Goal: Task Accomplishment & Management: Manage account settings

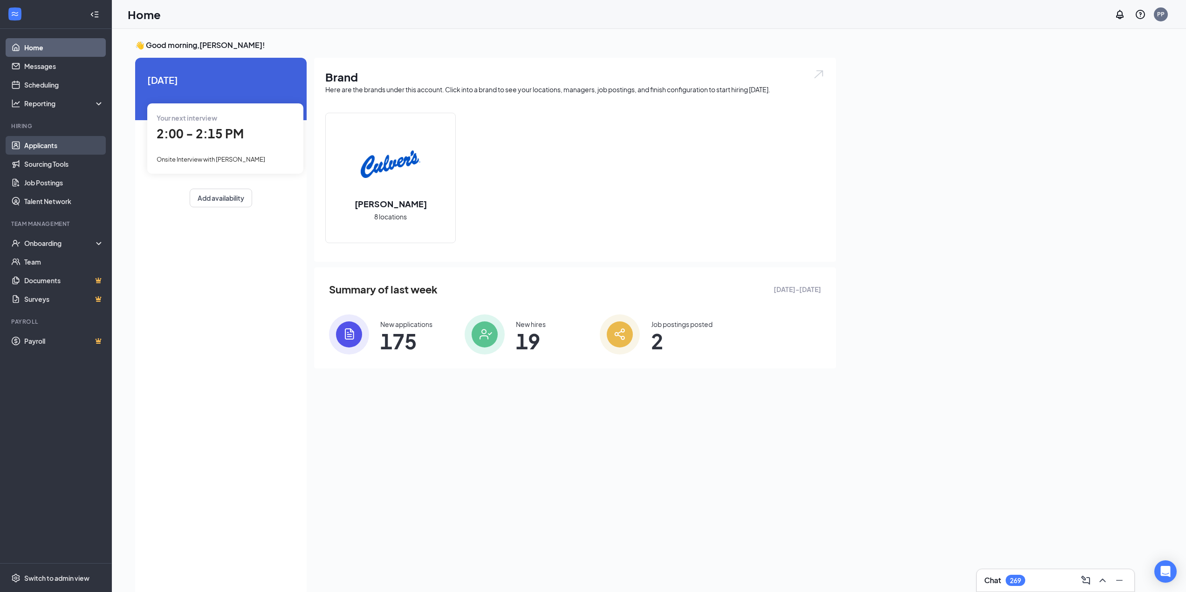
click at [40, 140] on link "Applicants" at bounding box center [64, 145] width 80 height 19
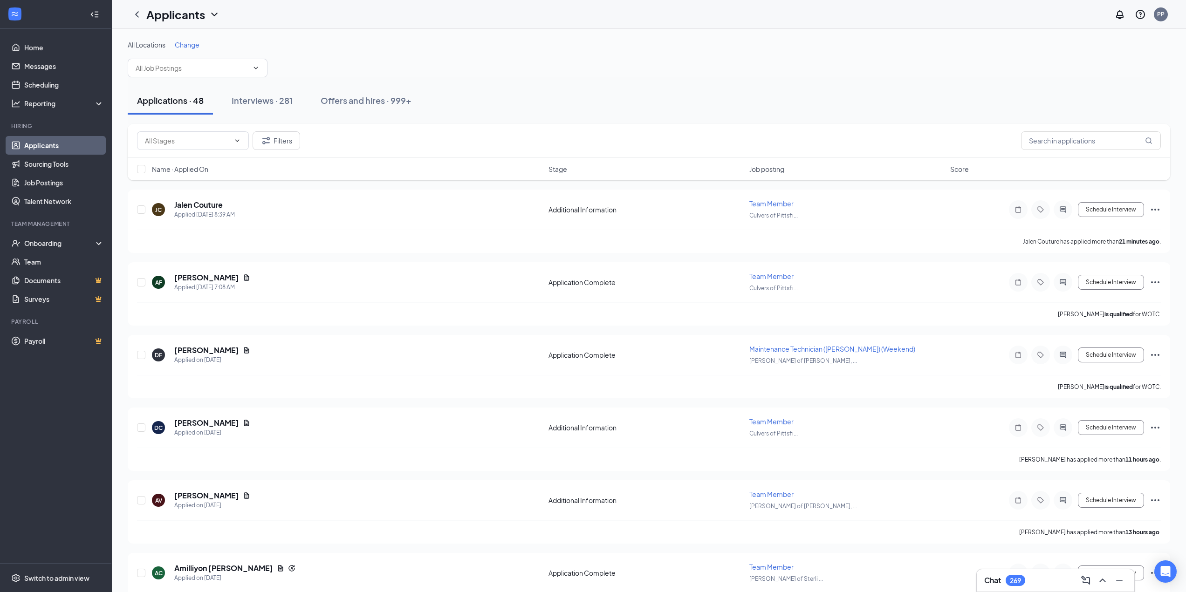
click at [184, 40] on div "Change" at bounding box center [187, 44] width 25 height 9
drag, startPoint x: 194, startPoint y: 52, endPoint x: 194, endPoint y: 47, distance: 5.1
click at [194, 51] on div "All Locations Change" at bounding box center [649, 58] width 1043 height 37
click at [192, 41] on span "Change" at bounding box center [187, 45] width 25 height 8
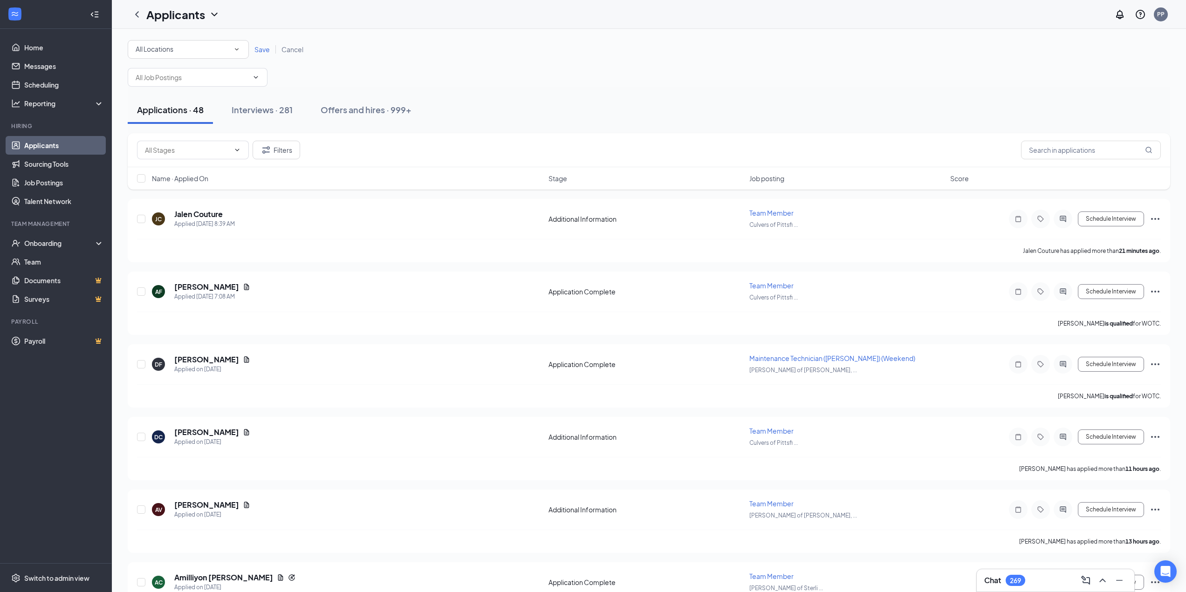
click at [235, 53] on icon "SmallChevronDown" at bounding box center [237, 49] width 8 height 8
click at [182, 170] on span "[PERSON_NAME] of Wixom, [GEOGRAPHIC_DATA]" at bounding box center [212, 169] width 154 height 8
click at [259, 51] on span "Save" at bounding box center [261, 49] width 15 height 8
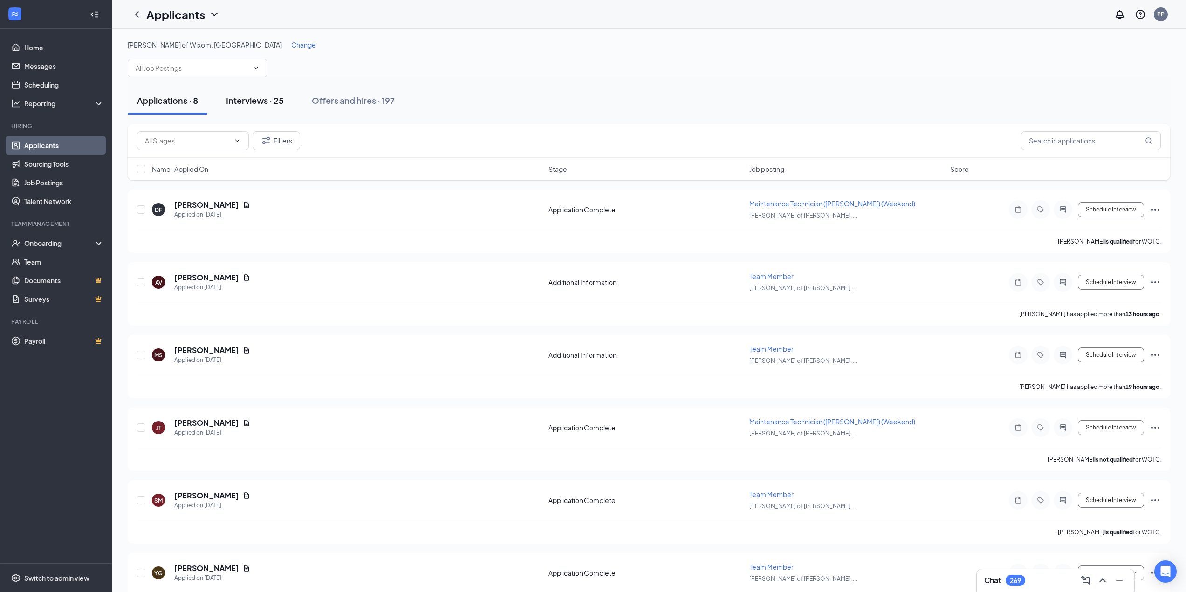
click at [264, 95] on div "Interviews · 25" at bounding box center [255, 101] width 58 height 12
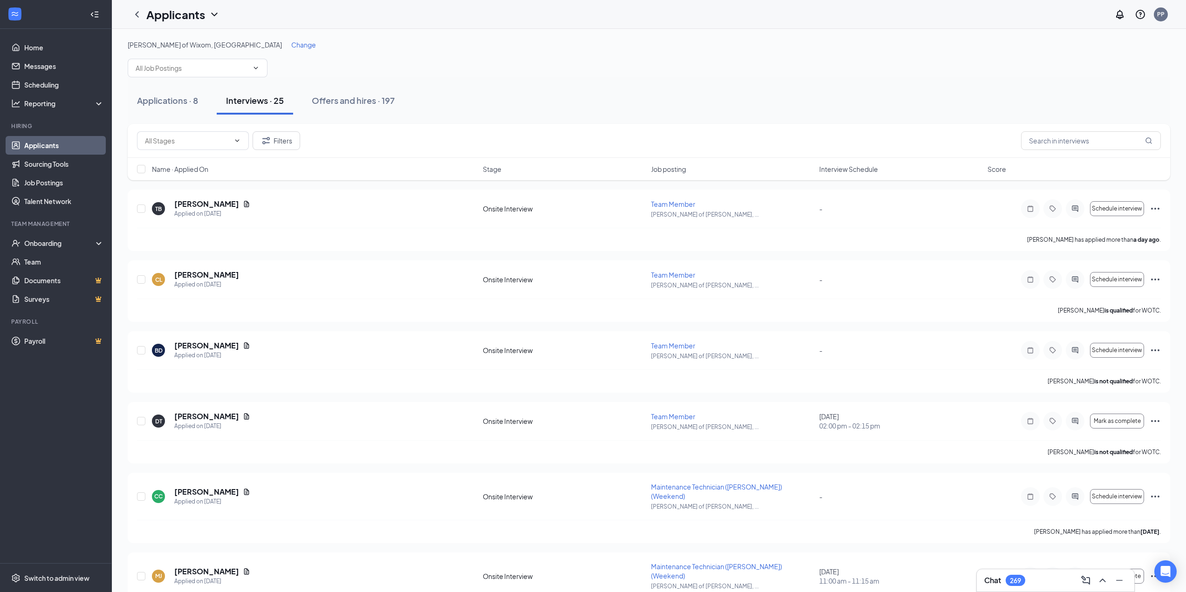
click at [839, 172] on span "Interview Schedule" at bounding box center [848, 169] width 59 height 9
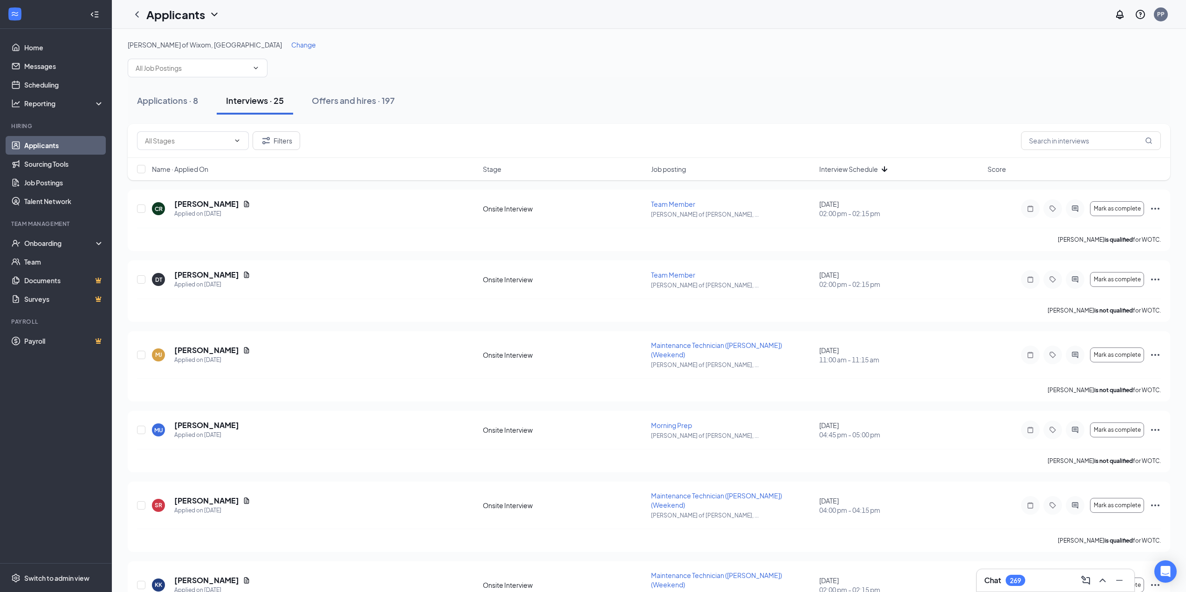
click at [878, 171] on div "Interview Schedule" at bounding box center [900, 169] width 163 height 9
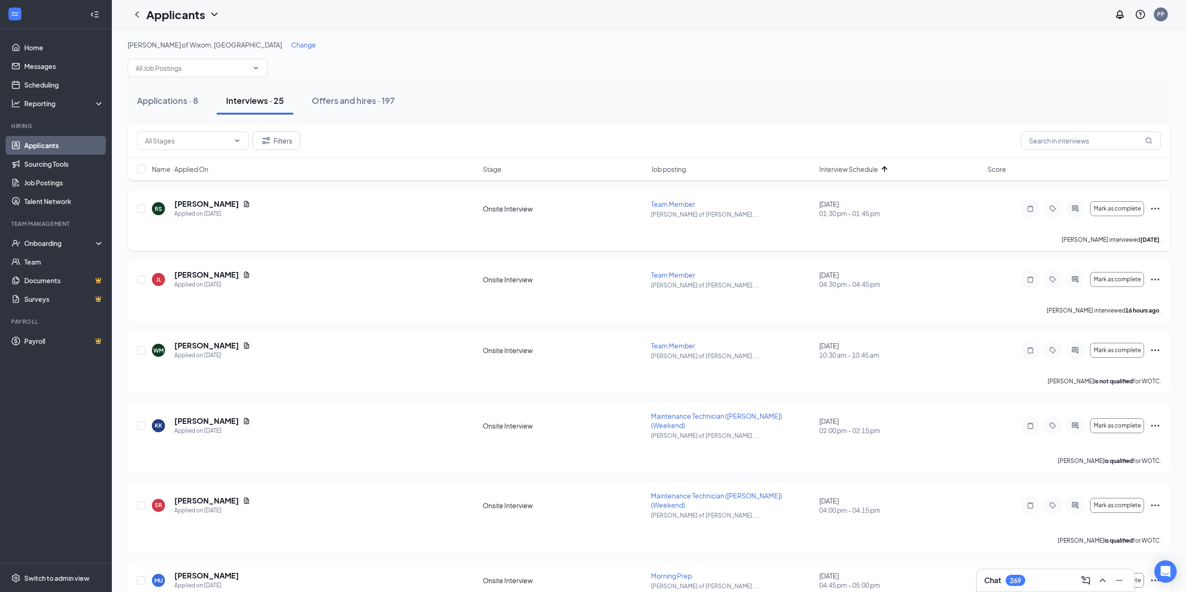
click at [1154, 207] on icon "Ellipses" at bounding box center [1155, 208] width 11 height 11
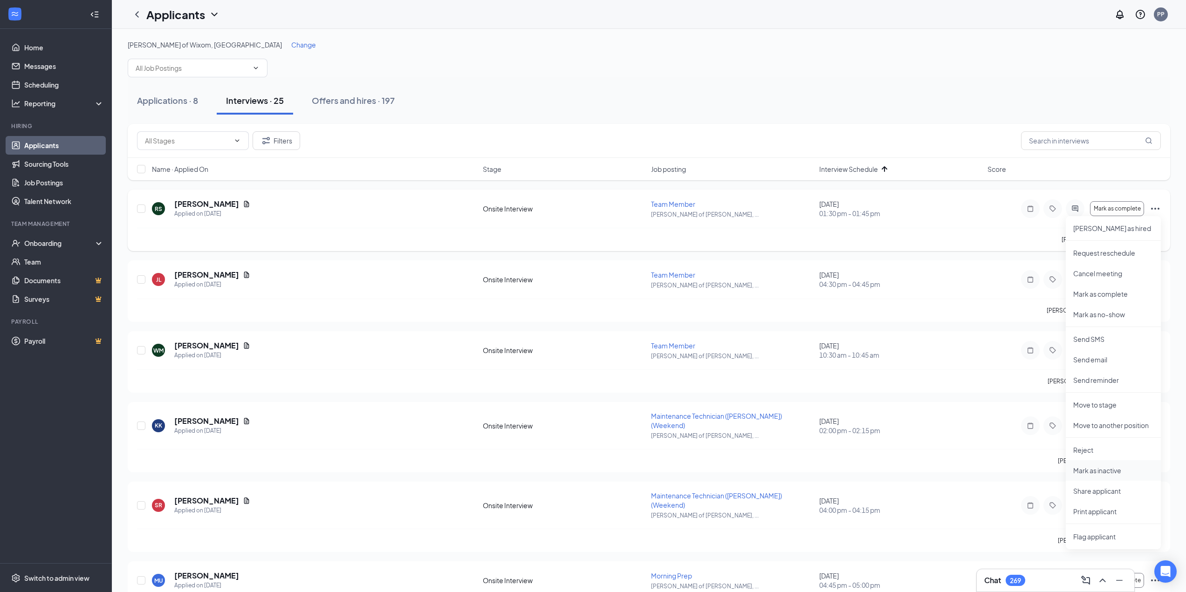
click at [1101, 472] on p "Mark as inactive" at bounding box center [1113, 470] width 80 height 9
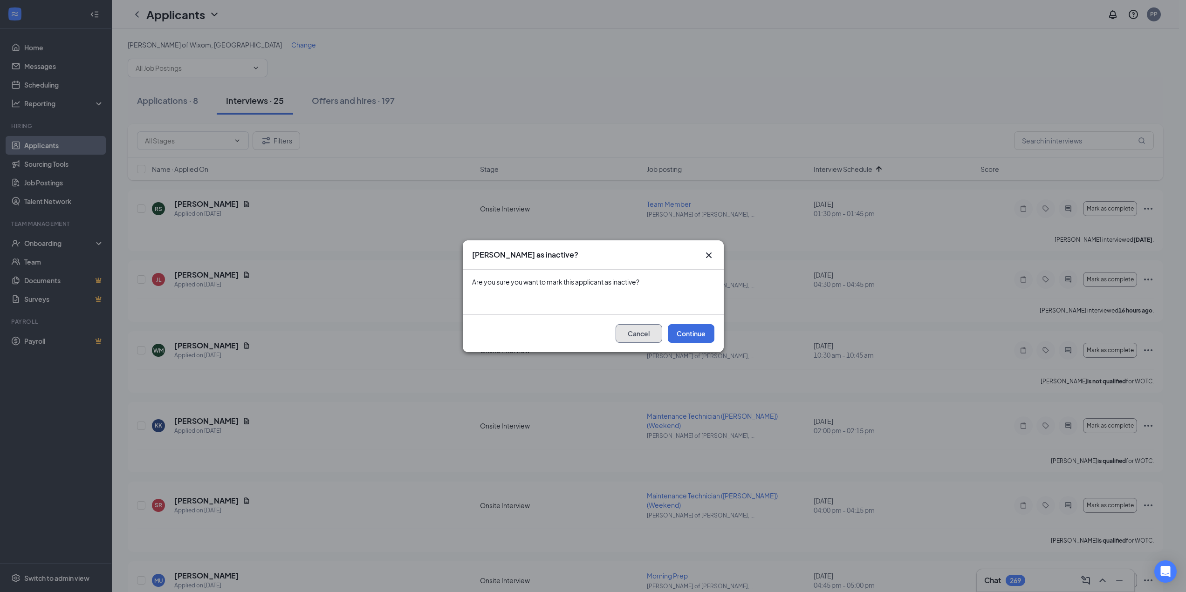
click at [640, 335] on button "Cancel" at bounding box center [639, 333] width 47 height 19
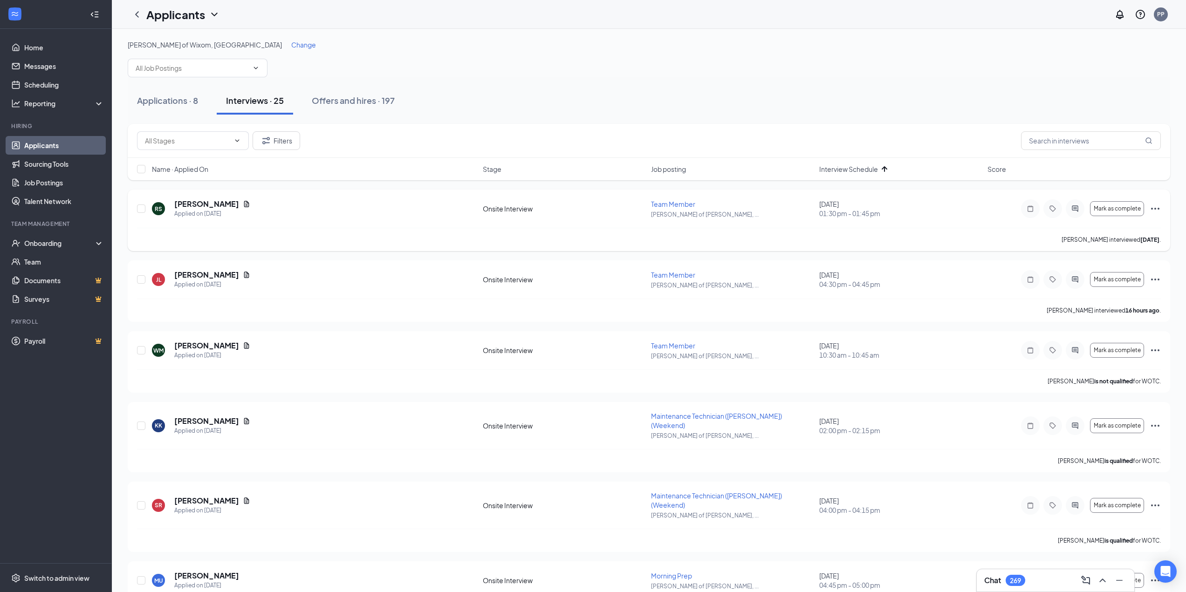
click at [1158, 207] on icon "Ellipses" at bounding box center [1155, 208] width 11 height 11
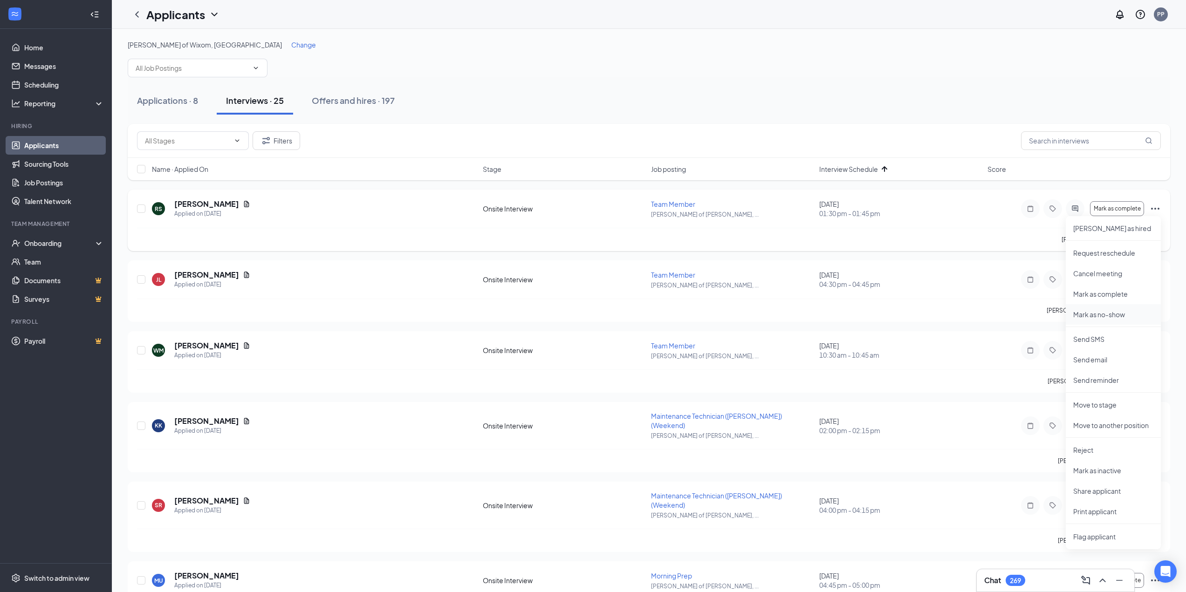
click at [1131, 315] on p "Mark as no-show" at bounding box center [1113, 314] width 80 height 9
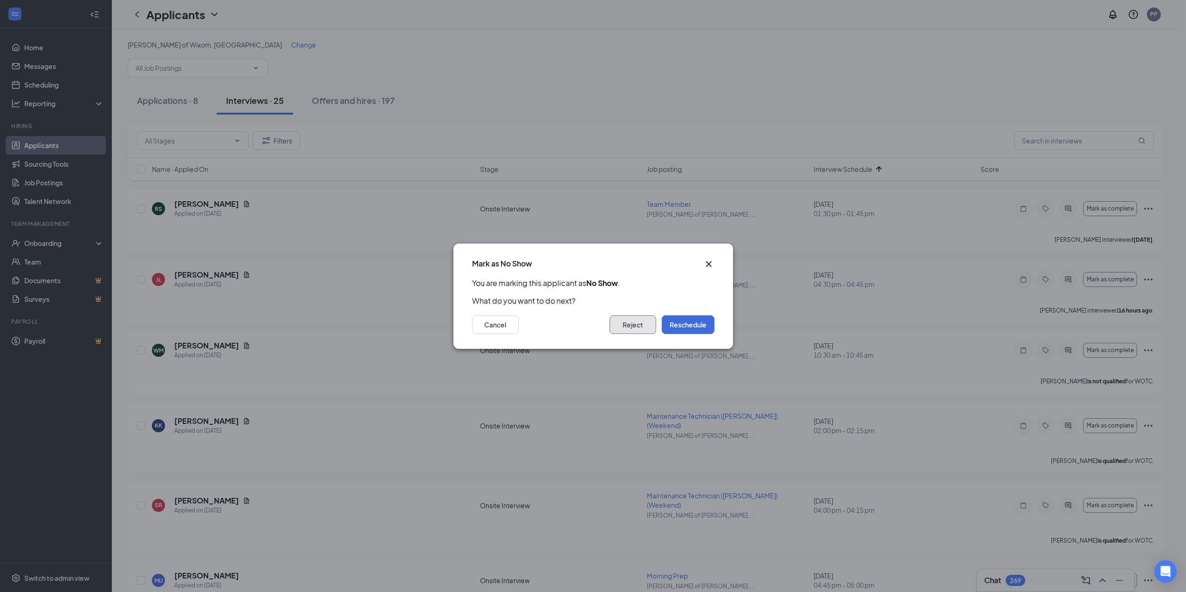
click at [642, 328] on button "Reject" at bounding box center [633, 325] width 47 height 19
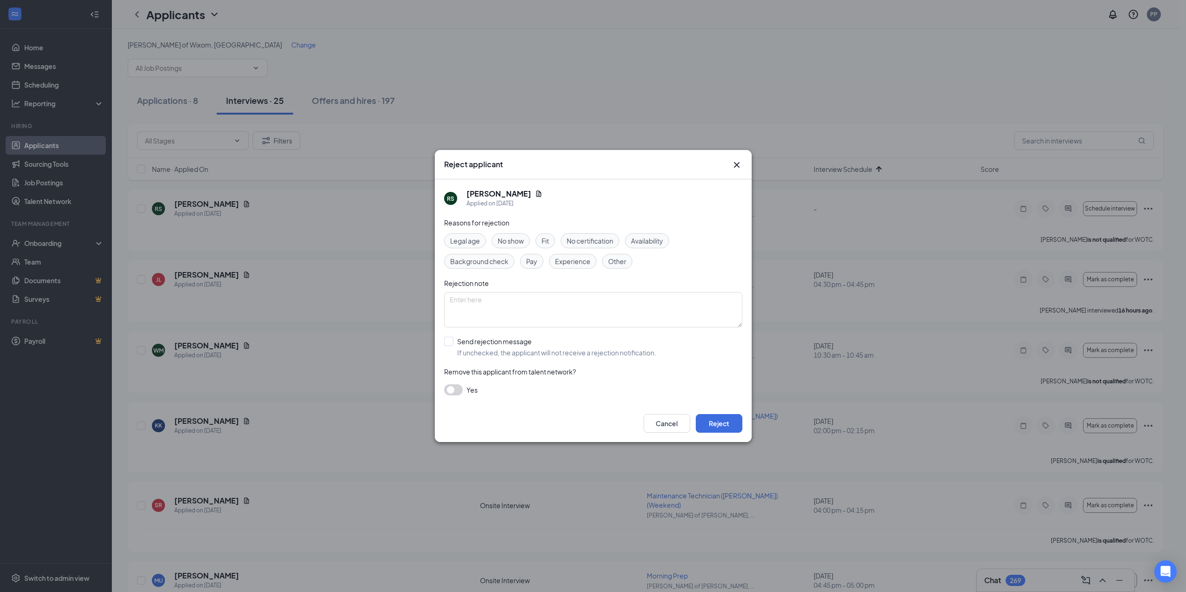
click at [740, 160] on icon "Cross" at bounding box center [736, 164] width 11 height 11
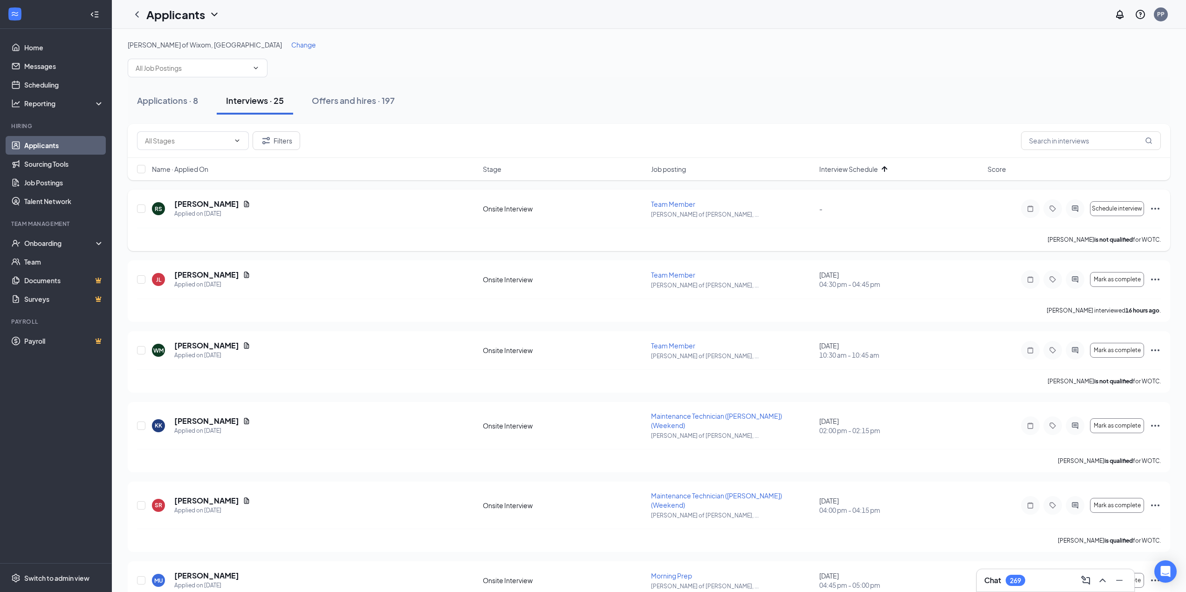
click at [1154, 206] on icon "Ellipses" at bounding box center [1155, 208] width 11 height 11
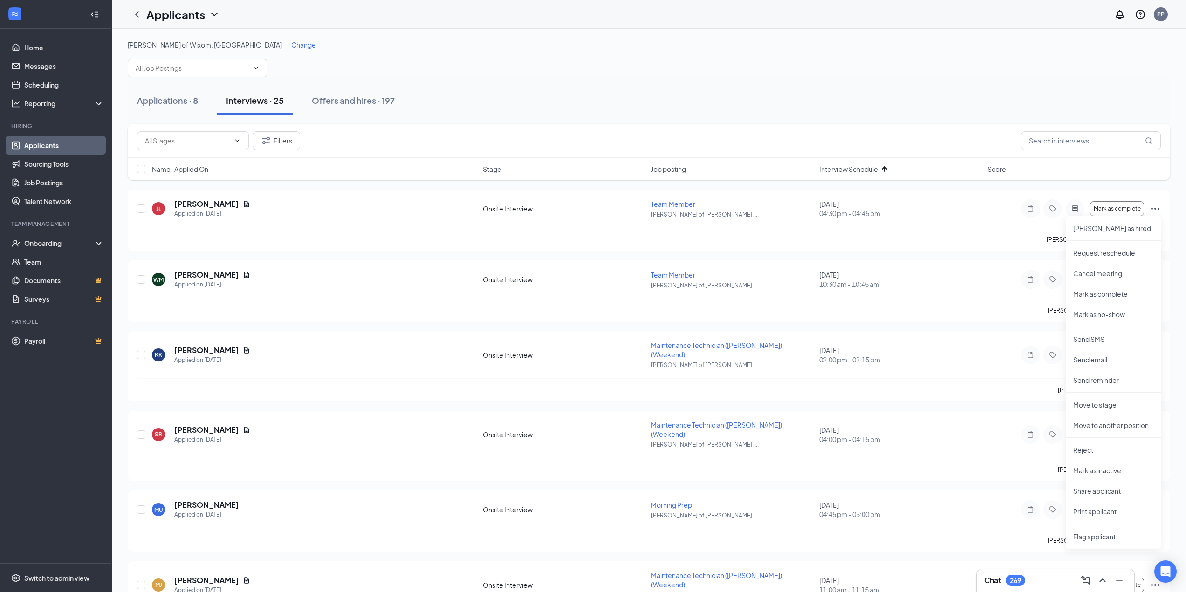
click at [643, 61] on div "[PERSON_NAME] of Wixom, [GEOGRAPHIC_DATA] Change" at bounding box center [649, 58] width 1043 height 37
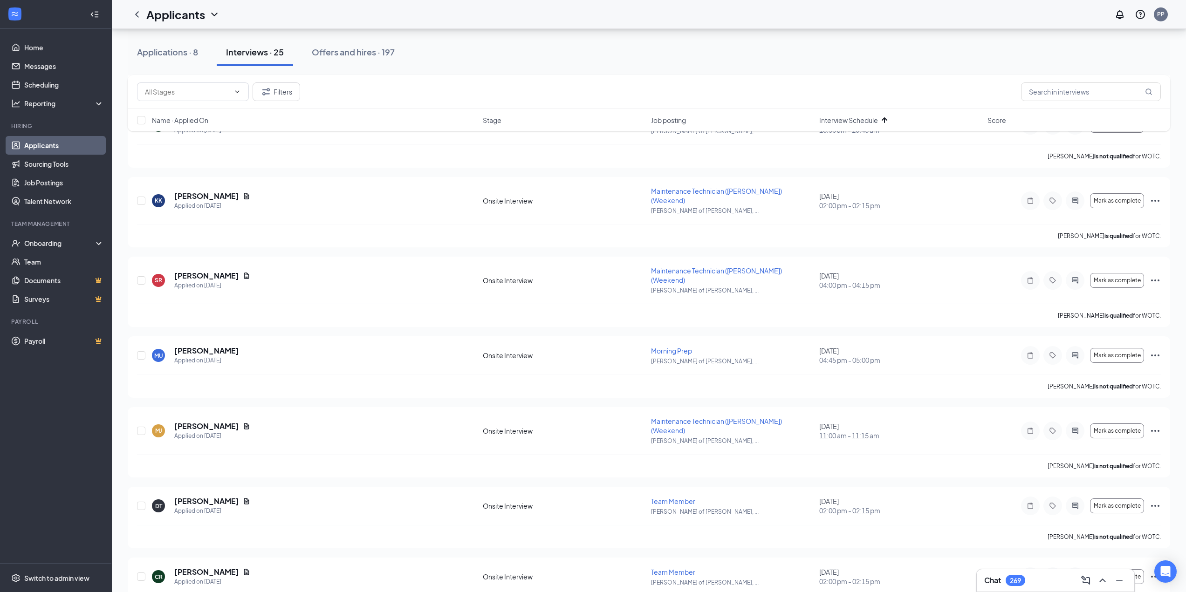
scroll to position [47, 0]
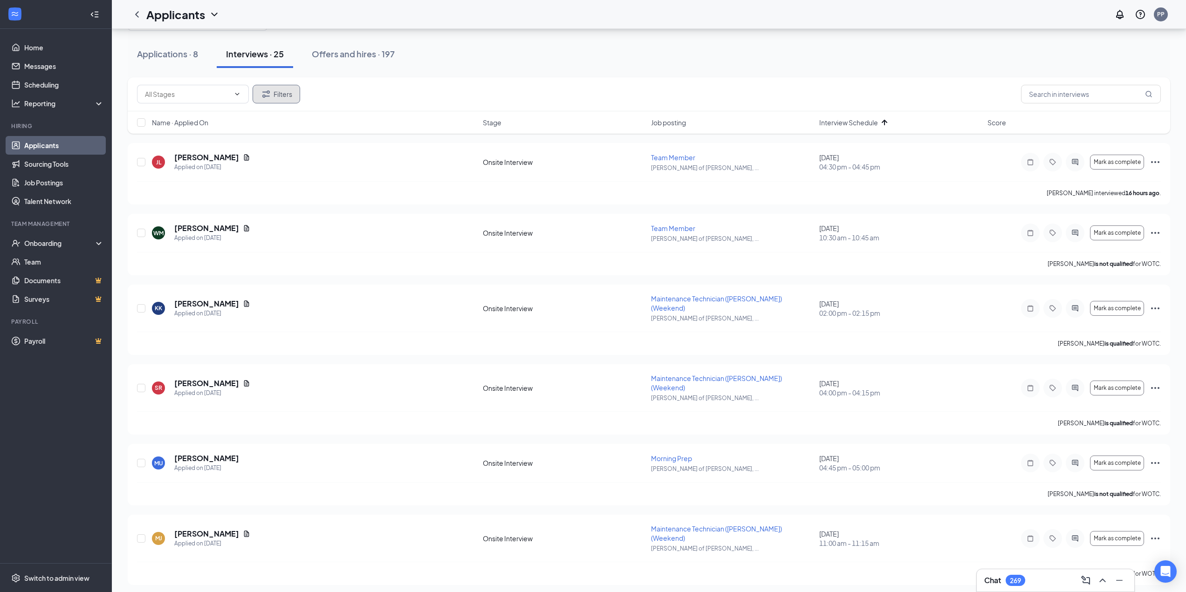
click at [284, 91] on button "Filters" at bounding box center [277, 94] width 48 height 19
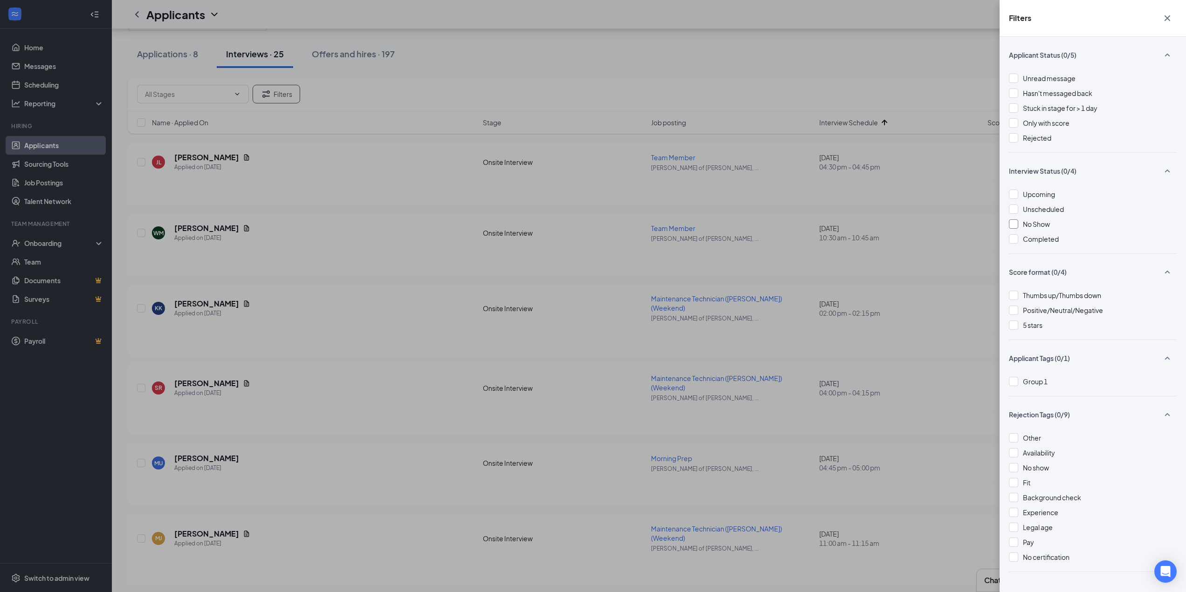
click at [1018, 227] on div at bounding box center [1013, 224] width 9 height 9
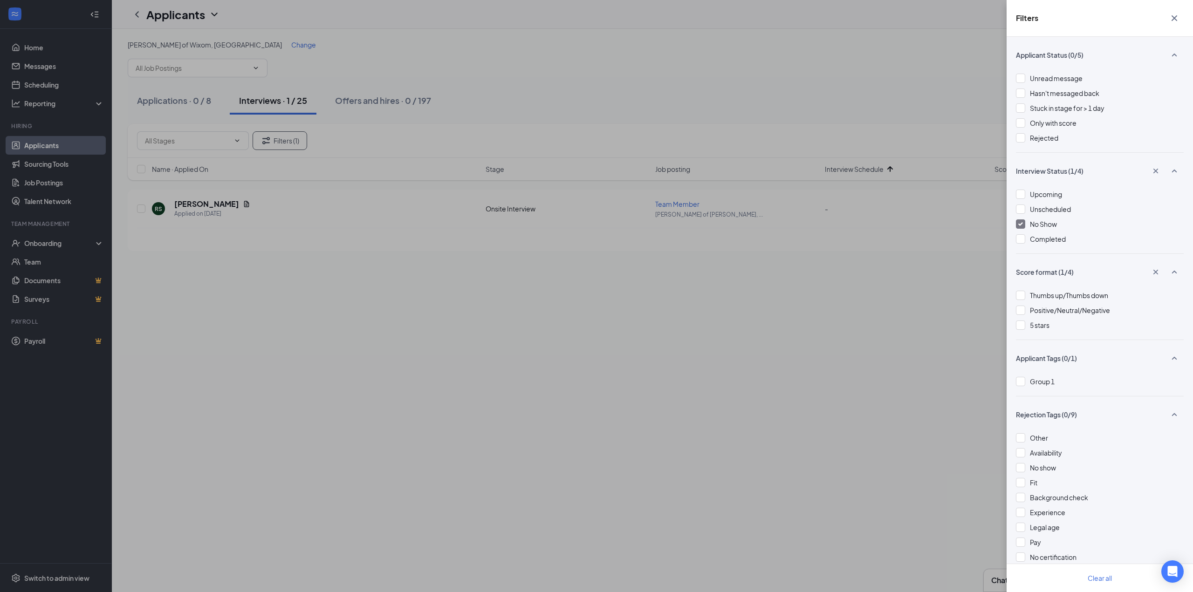
click at [1020, 226] on img at bounding box center [1020, 224] width 5 height 4
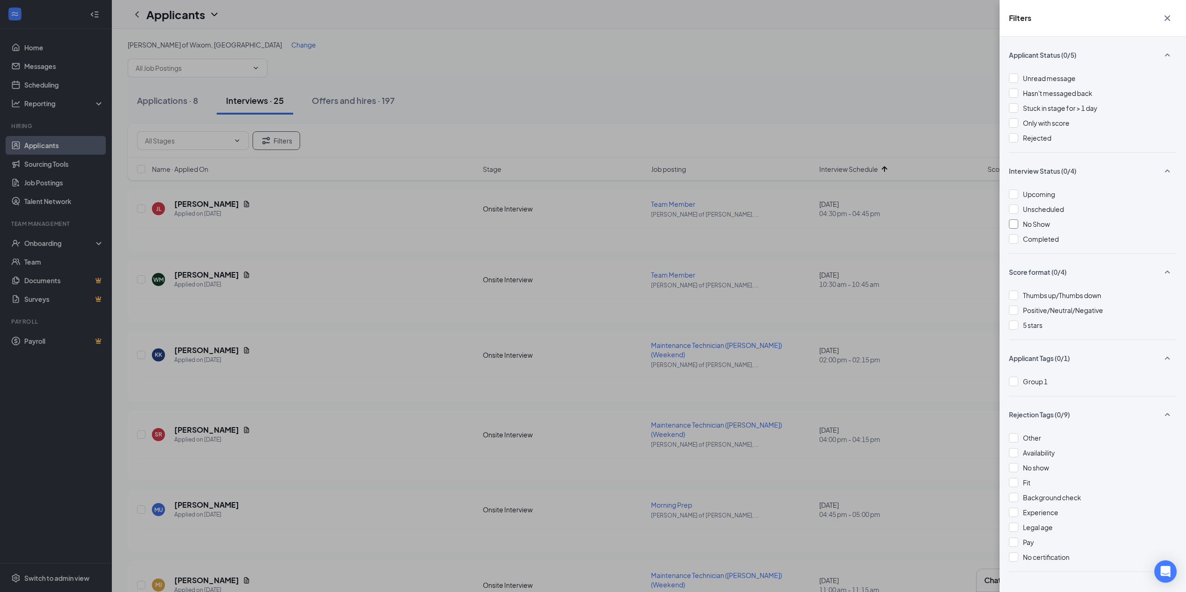
click at [897, 89] on div "Filters Applicant Status (0/5) Unread message Hasn't messaged back Stuck in sta…" at bounding box center [593, 296] width 1186 height 592
click at [1167, 17] on icon "Cross" at bounding box center [1168, 18] width 6 height 6
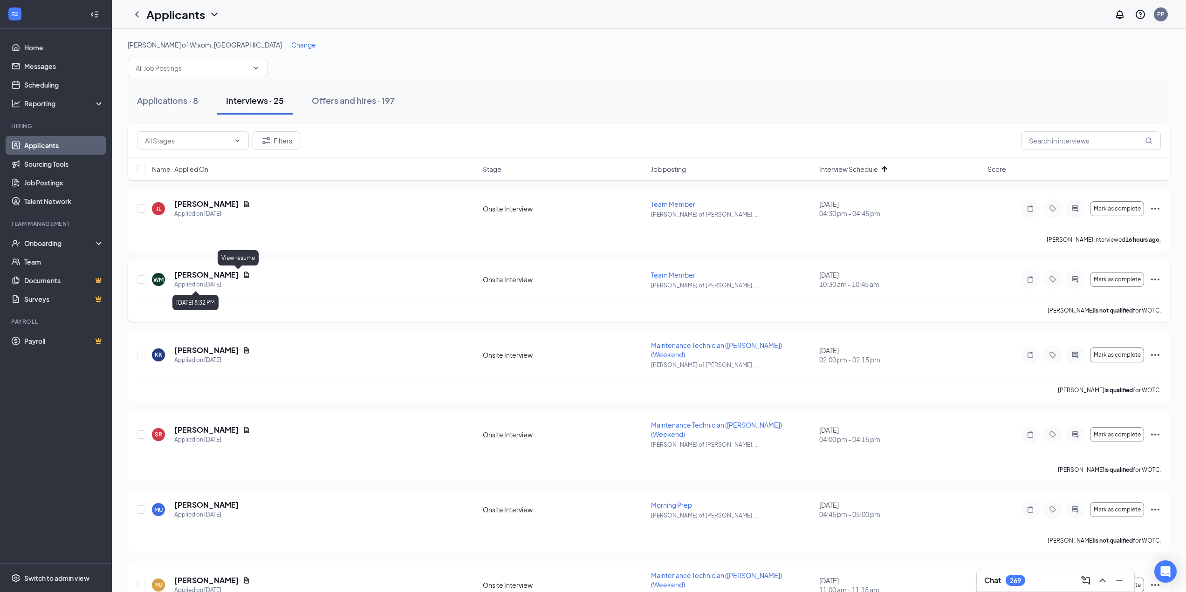
click at [244, 276] on icon "Document" at bounding box center [246, 275] width 5 height 6
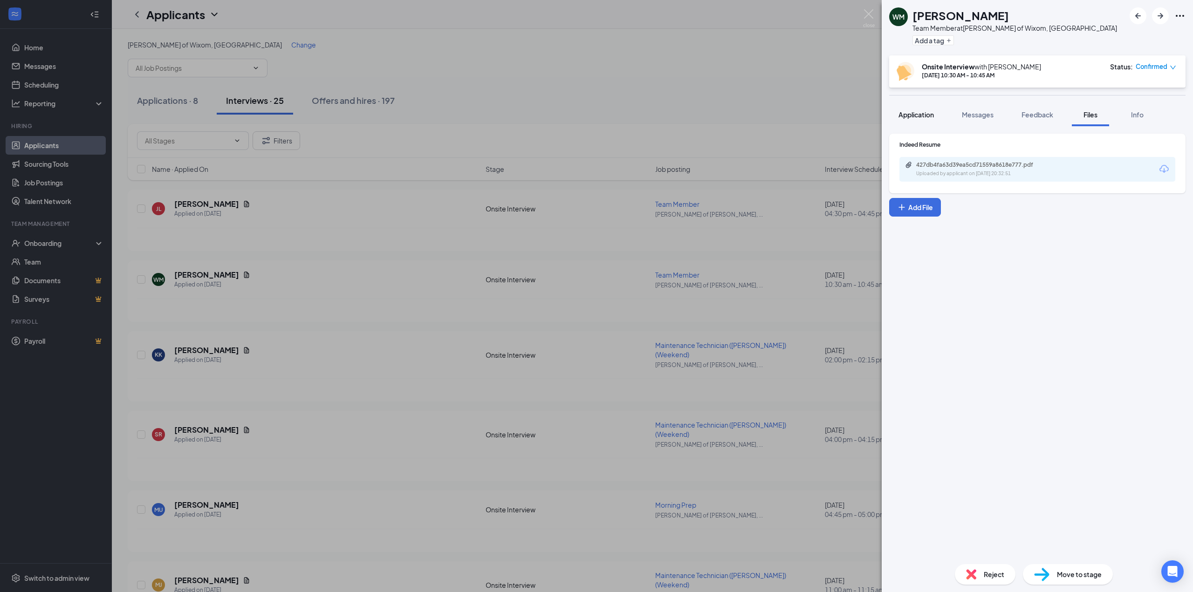
click at [928, 121] on button "Application" at bounding box center [916, 114] width 54 height 23
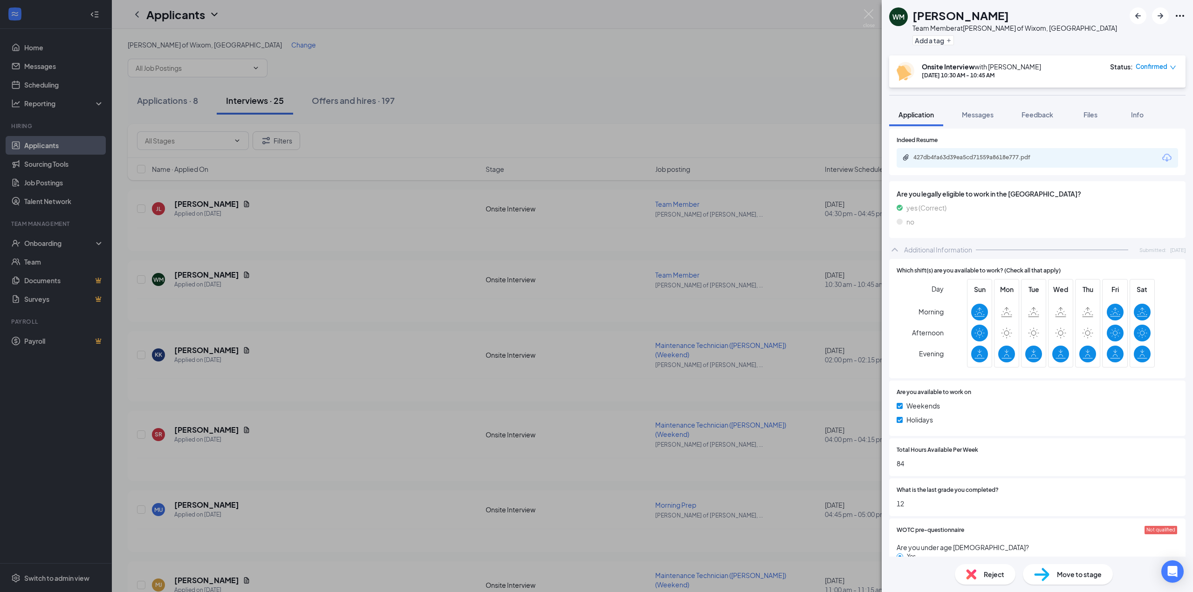
scroll to position [328, 0]
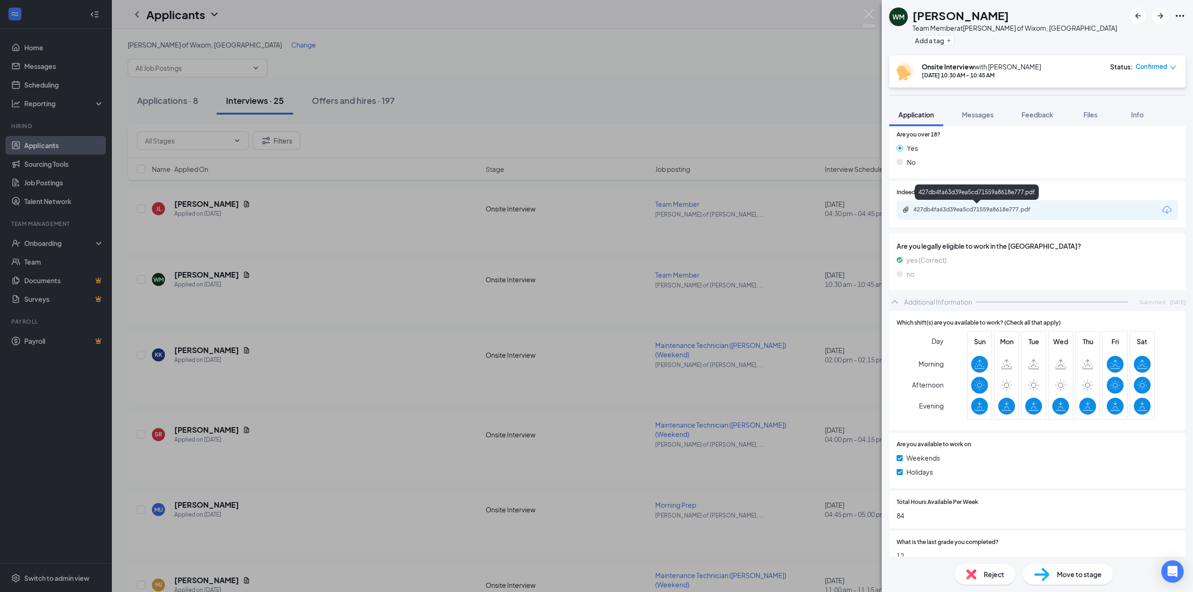
click at [997, 214] on div "427db4fa63d39ea5cd71559a8618e777.pdf" at bounding box center [977, 210] width 151 height 9
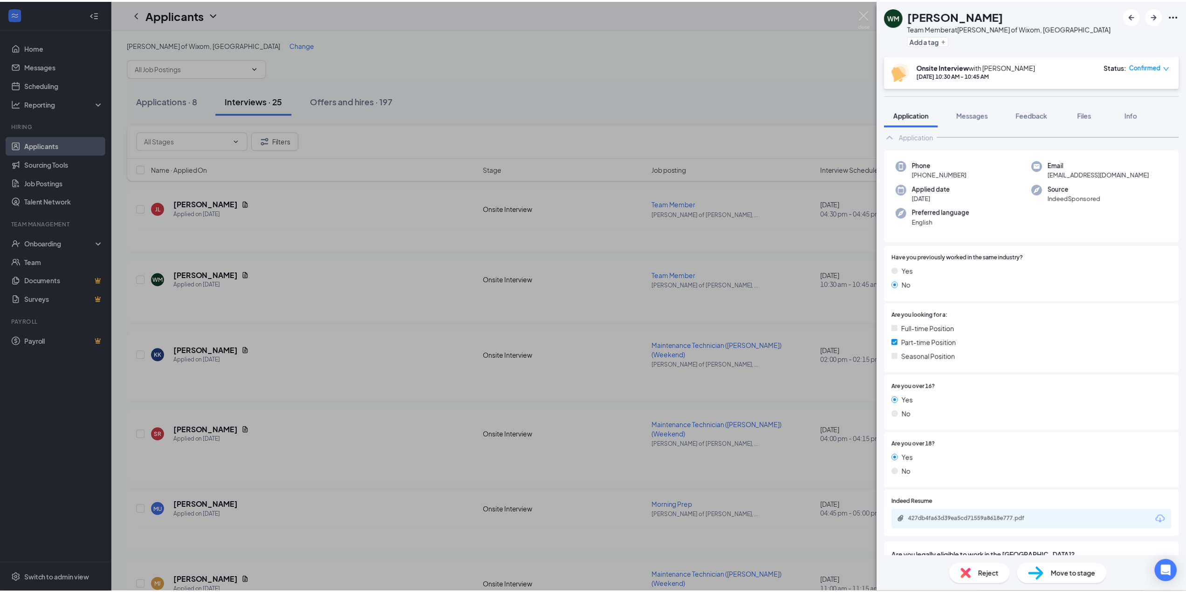
scroll to position [0, 0]
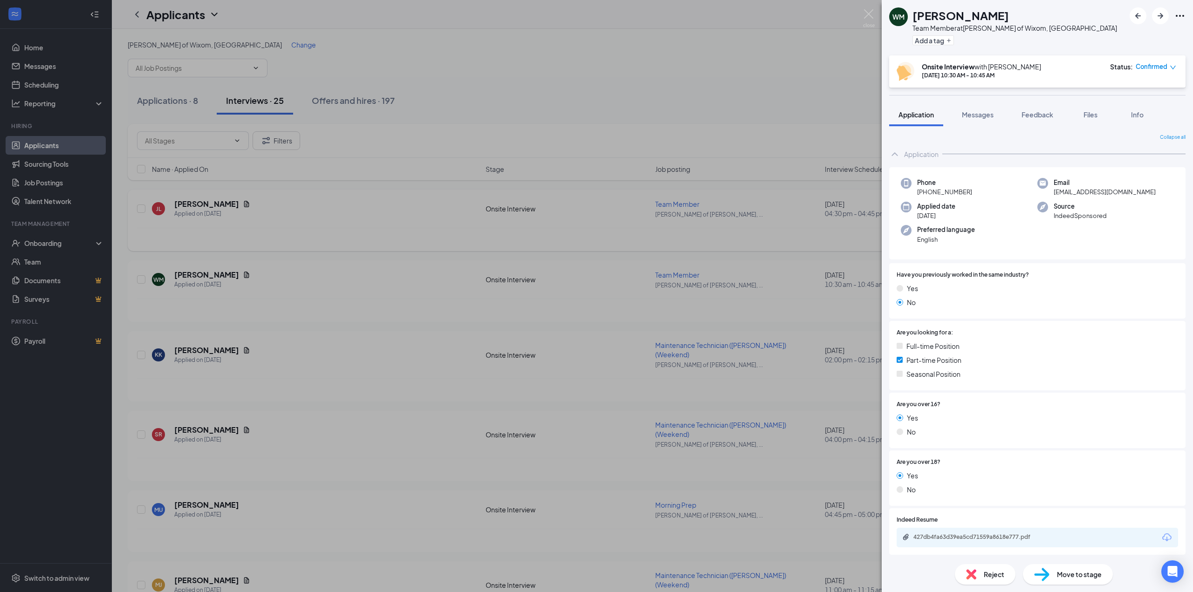
drag, startPoint x: 312, startPoint y: 282, endPoint x: 438, endPoint y: 224, distance: 138.7
click at [312, 282] on div "[PERSON_NAME] [PERSON_NAME] Team Member at [PERSON_NAME] of Wixom, [GEOGRAPHIC_…" at bounding box center [596, 296] width 1193 height 592
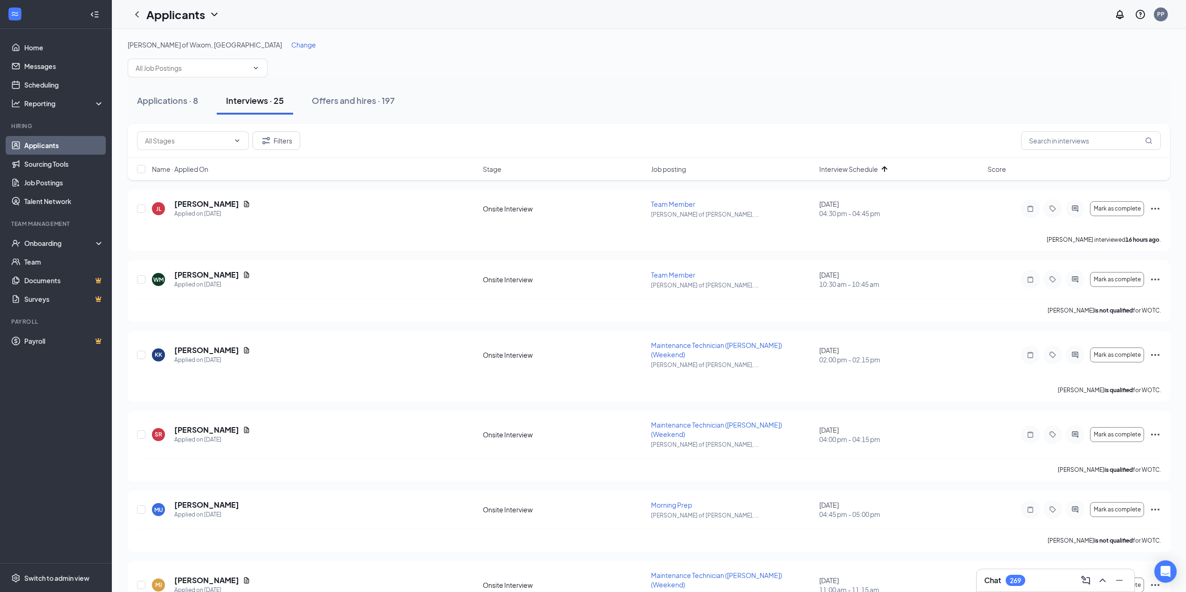
click at [860, 177] on div "Name · Applied On Stage Job posting Interview Schedule Score" at bounding box center [649, 169] width 1043 height 22
